Goal: Information Seeking & Learning: Learn about a topic

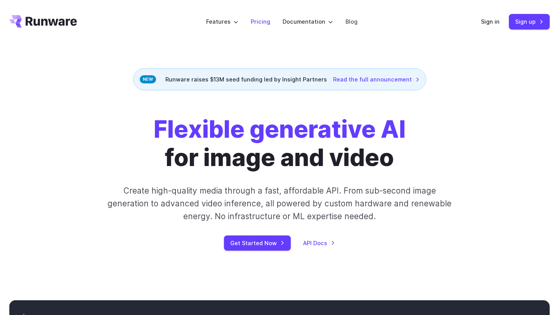
click at [262, 21] on link "Pricing" at bounding box center [260, 21] width 19 height 9
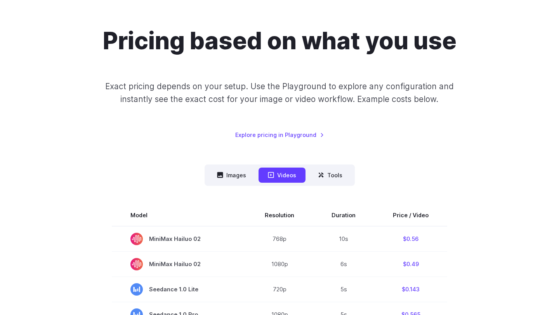
scroll to position [59, 0]
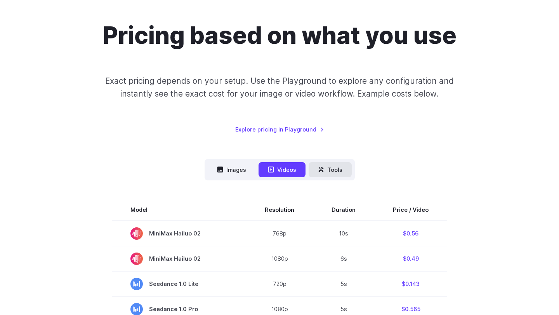
click at [330, 168] on button "Tools" at bounding box center [329, 169] width 43 height 15
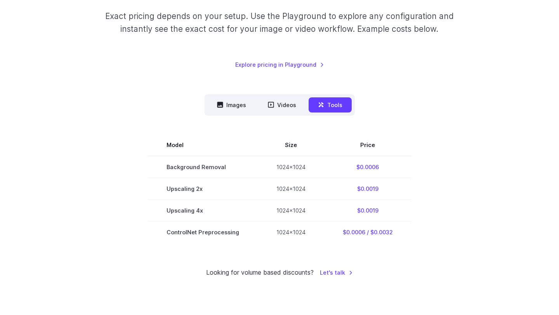
scroll to position [126, 0]
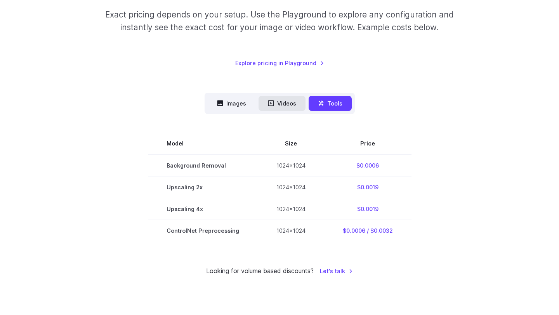
click at [285, 105] on button "Videos" at bounding box center [281, 103] width 47 height 15
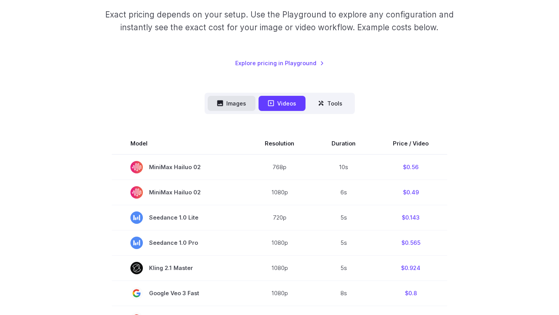
click at [230, 106] on button "Images" at bounding box center [232, 103] width 48 height 15
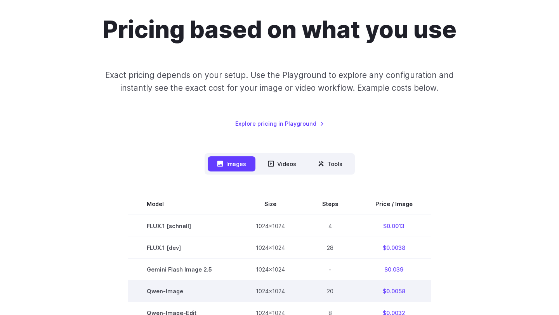
scroll to position [82, 0]
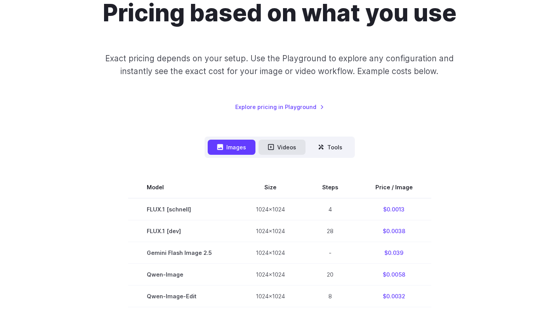
click at [278, 150] on button "Videos" at bounding box center [281, 147] width 47 height 15
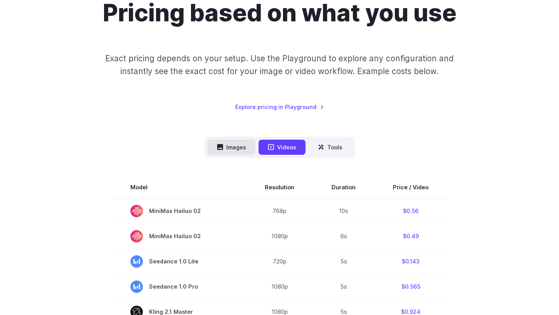
click at [236, 147] on button "Images" at bounding box center [232, 147] width 48 height 15
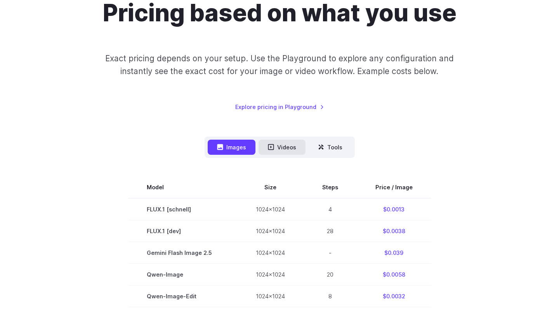
click at [276, 146] on button "Videos" at bounding box center [281, 147] width 47 height 15
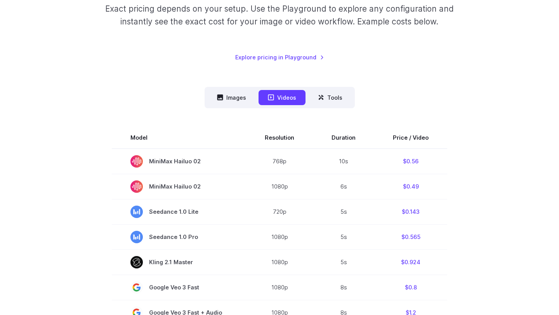
scroll to position [127, 0]
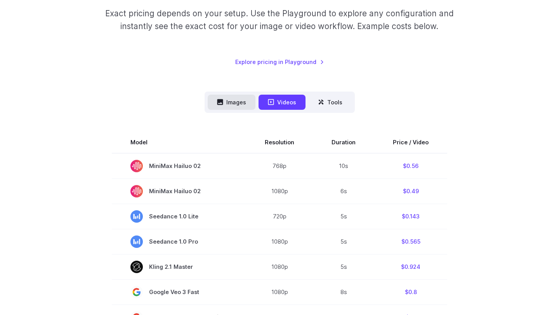
click at [237, 107] on button "Images" at bounding box center [232, 102] width 48 height 15
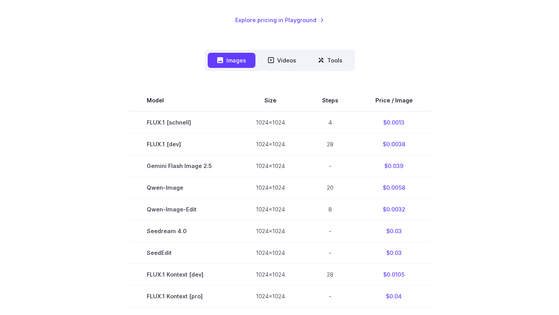
scroll to position [165, 0]
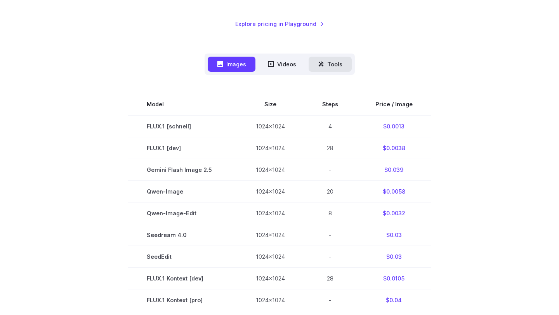
click at [334, 62] on button "Tools" at bounding box center [329, 64] width 43 height 15
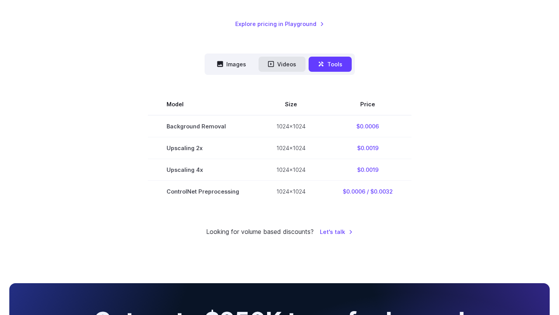
click at [284, 62] on button "Videos" at bounding box center [281, 64] width 47 height 15
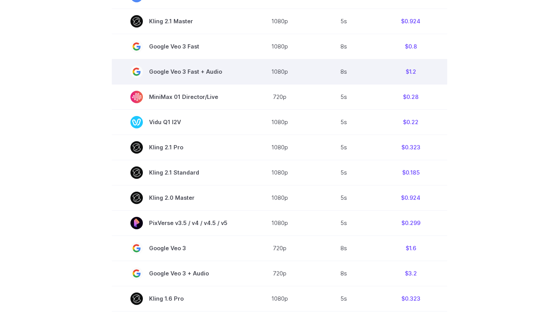
scroll to position [327, 0]
